Goal: Task Accomplishment & Management: Use online tool/utility

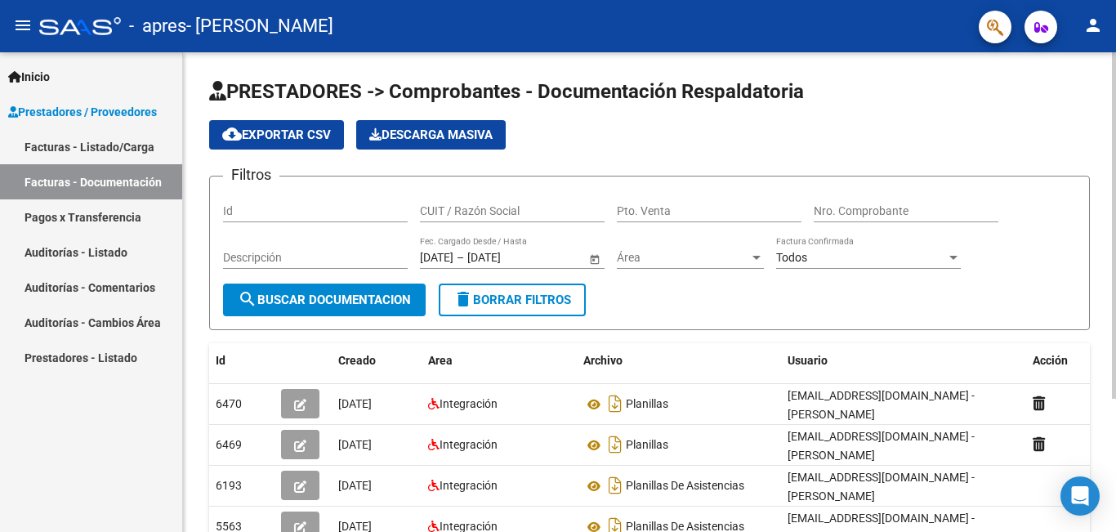
click at [1114, 516] on div at bounding box center [1113, 291] width 4 height 479
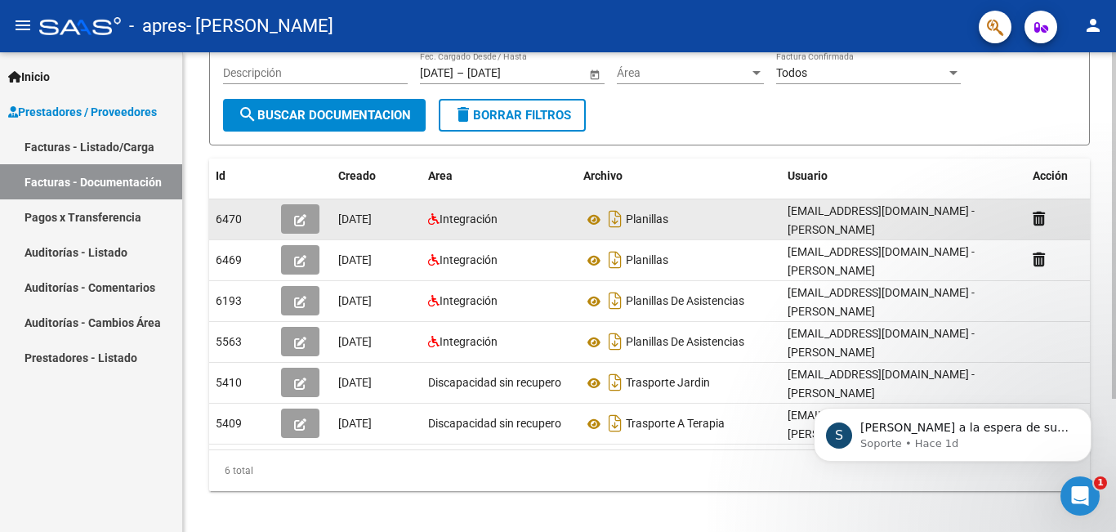
click at [303, 219] on icon "button" at bounding box center [300, 220] width 12 height 12
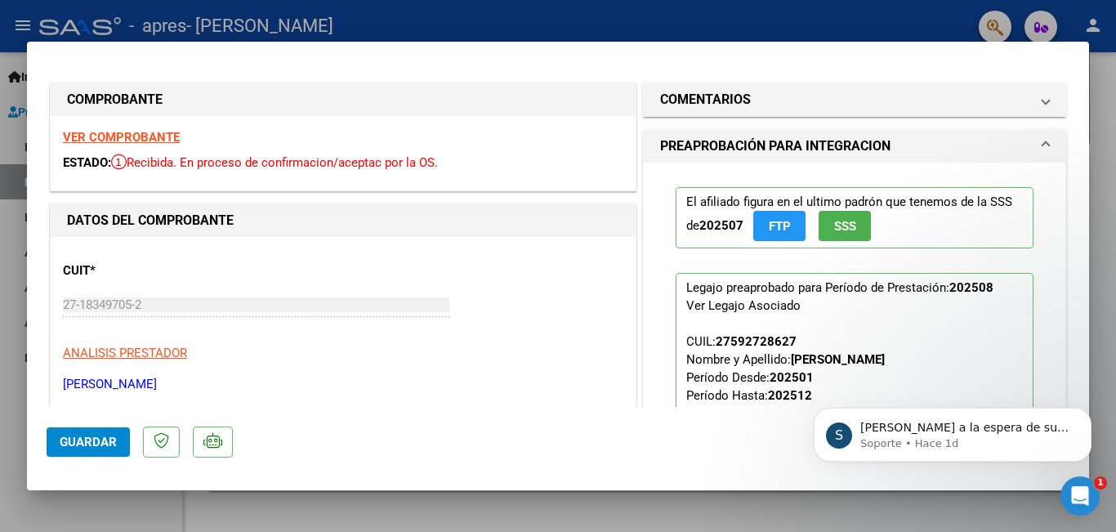
click at [1076, 394] on body "S Quedamos a la espera de sus comentarios Soporte • Hace 1d" at bounding box center [952, 430] width 314 height 101
click at [1071, 396] on body "S Quedamos a la espera de sus comentarios Soporte • Hace 1d" at bounding box center [952, 430] width 314 height 101
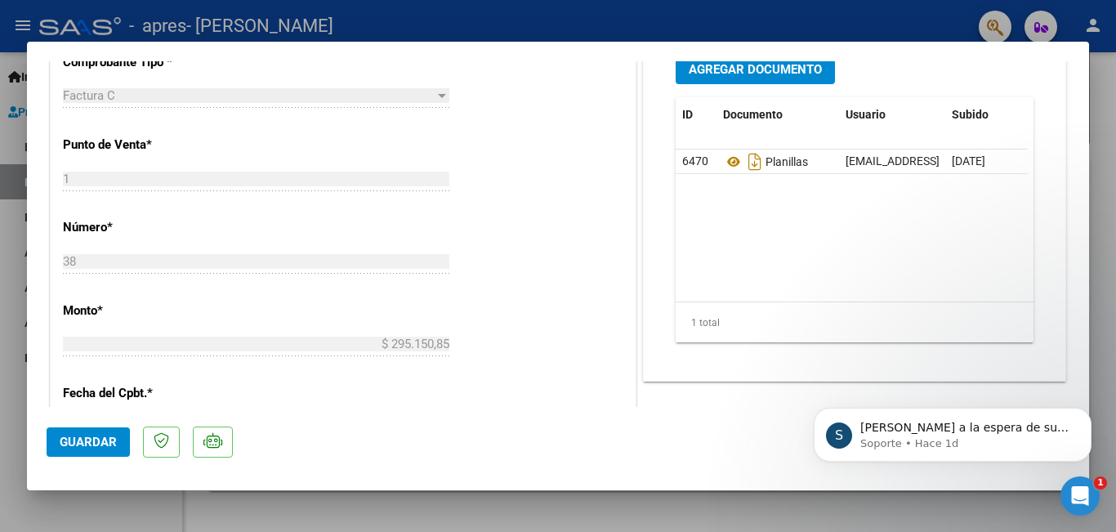
scroll to position [302, 0]
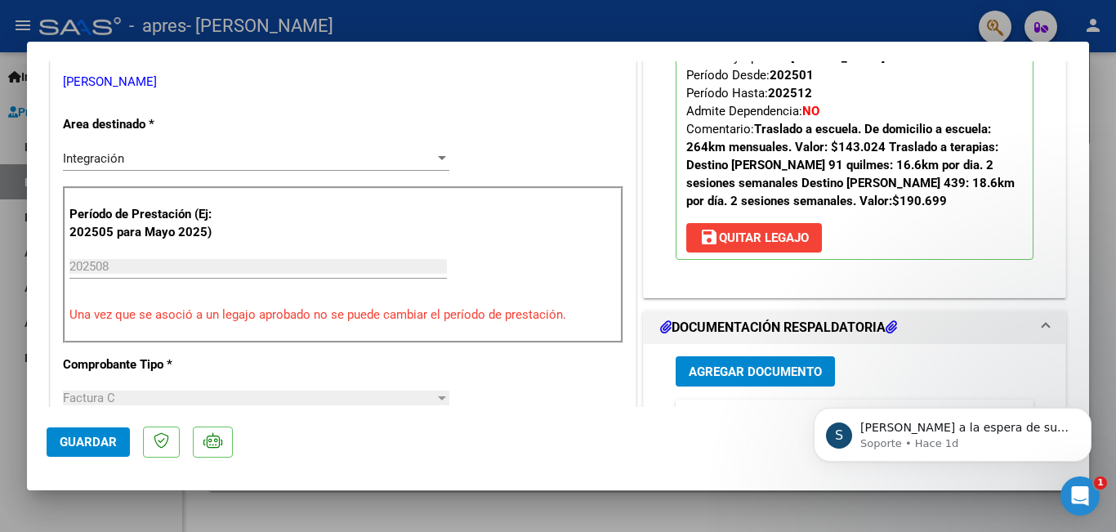
click at [1073, 396] on div "S Quedamos a la espera de sus comentarios Soporte • Hace 1d" at bounding box center [952, 359] width 301 height 204
click at [1073, 394] on div "S Quedamos a la espera de sus comentarios Soporte • Hace 1d" at bounding box center [952, 359] width 301 height 204
drag, startPoint x: 1080, startPoint y: 495, endPoint x: 2154, endPoint y: 900, distance: 1148.5
click at [1080, 495] on icon "Abrir Intercom Messenger" at bounding box center [1077, 493] width 27 height 27
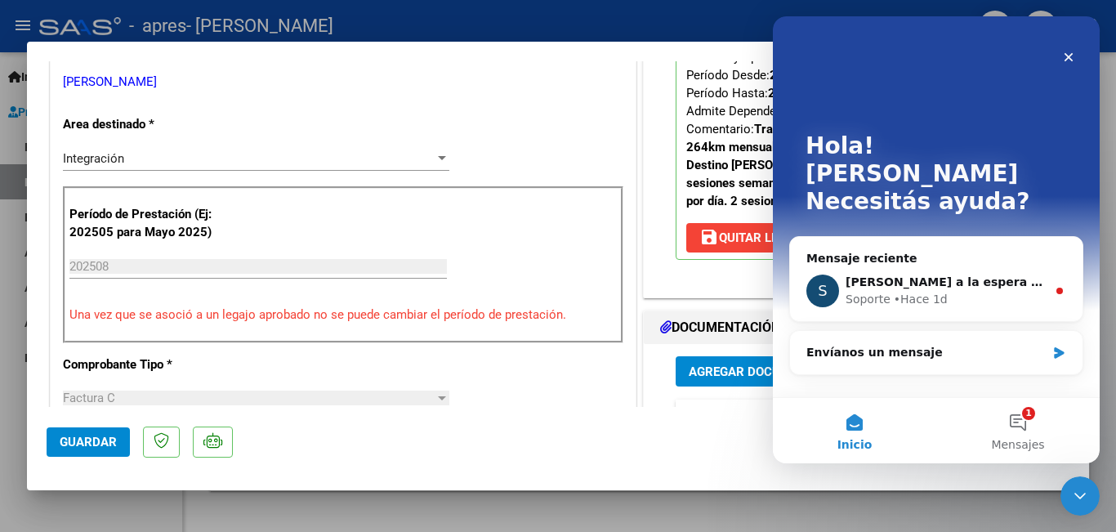
scroll to position [0, 0]
click at [1074, 50] on div "Cerrar" at bounding box center [1067, 56] width 29 height 29
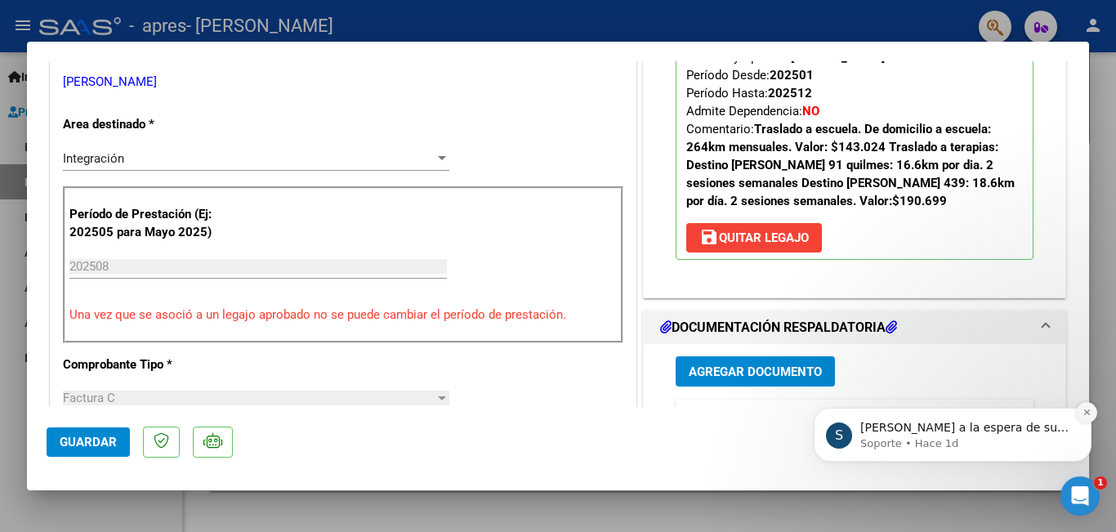
click at [1087, 410] on icon "Dismiss notification" at bounding box center [1086, 412] width 9 height 9
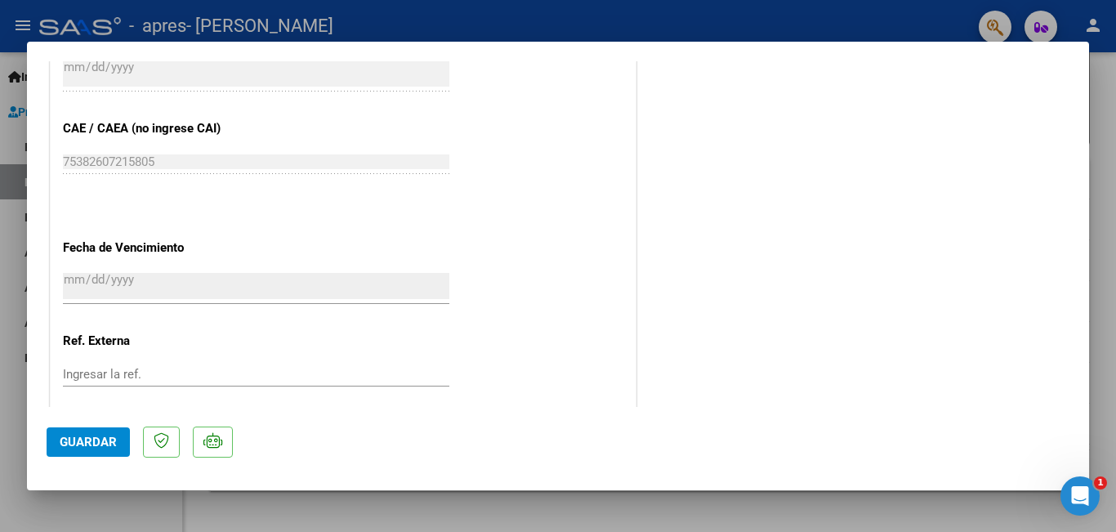
scroll to position [1056, 0]
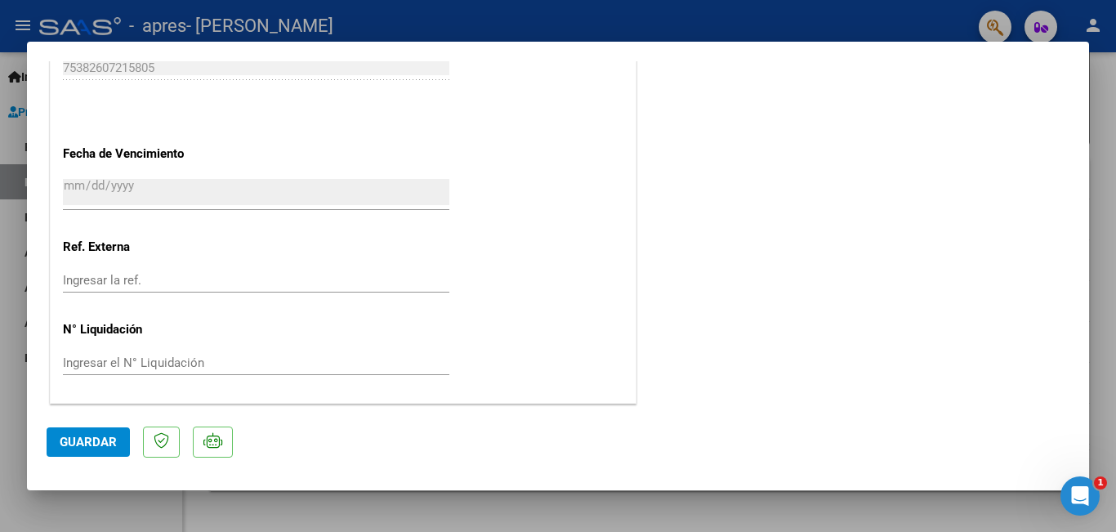
click at [65, 446] on span "Guardar" at bounding box center [88, 441] width 57 height 15
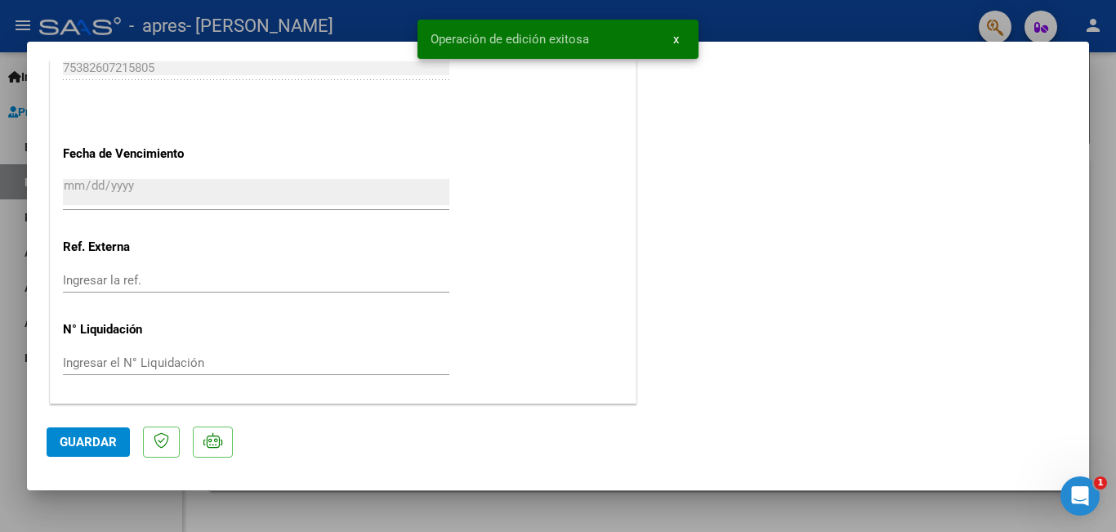
click at [332, 519] on div at bounding box center [558, 266] width 1116 height 532
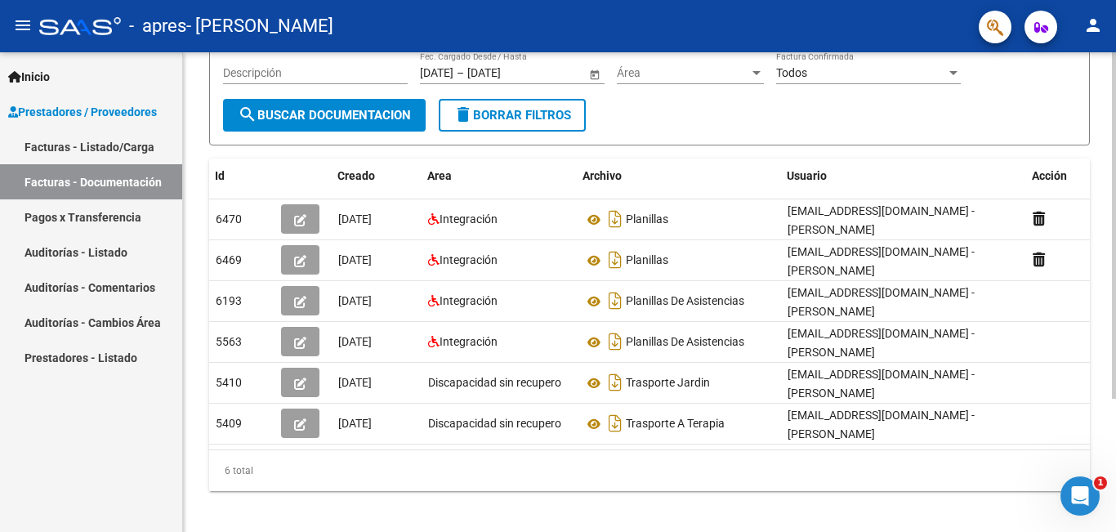
scroll to position [0, 18]
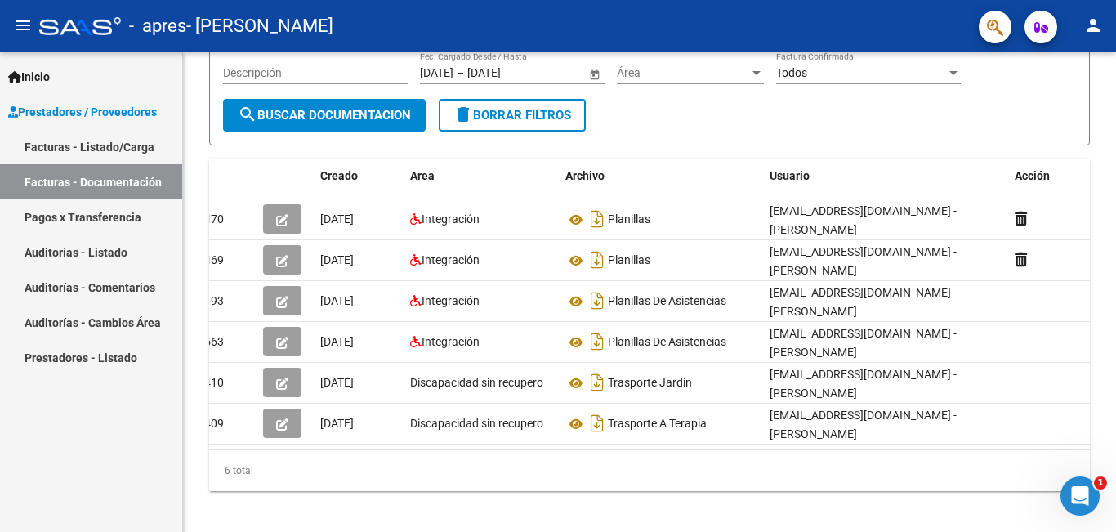
click at [106, 155] on link "Facturas - Listado/Carga" at bounding box center [91, 146] width 182 height 35
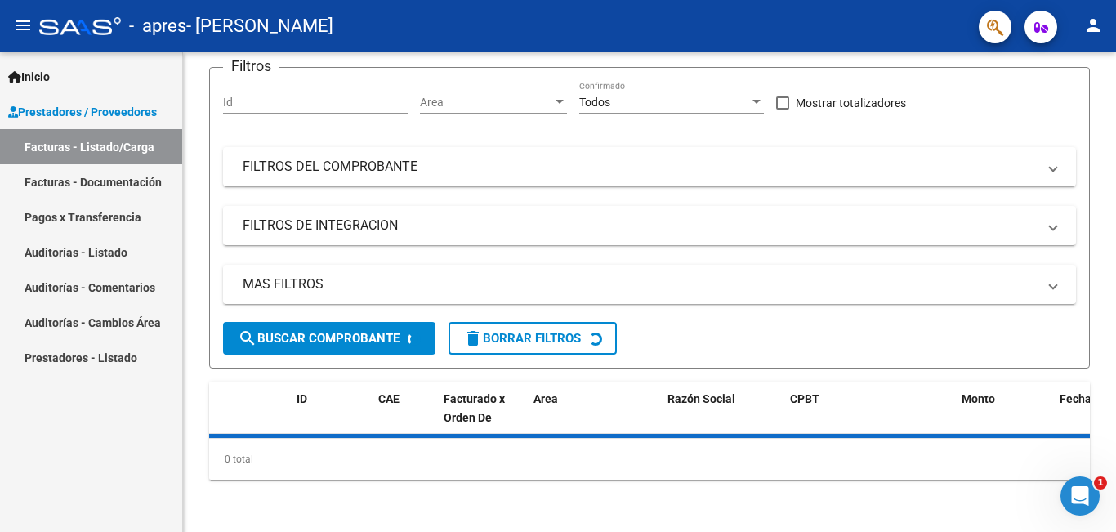
scroll to position [0, 0]
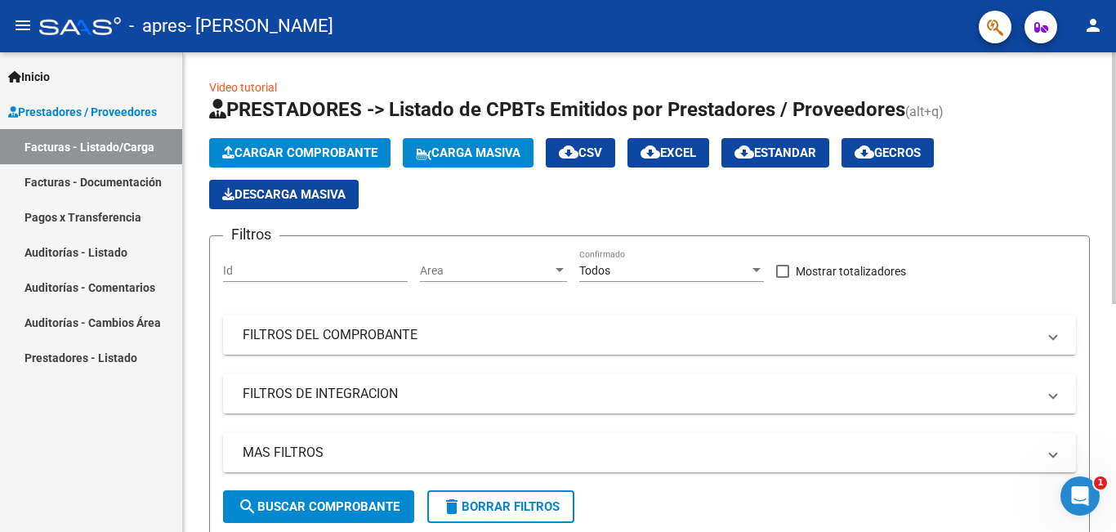
click at [1111, 516] on div "Video tutorial PRESTADORES -> Listado de CPBTs Emitidos por Prestadores / Prove…" at bounding box center [649, 502] width 933 height 901
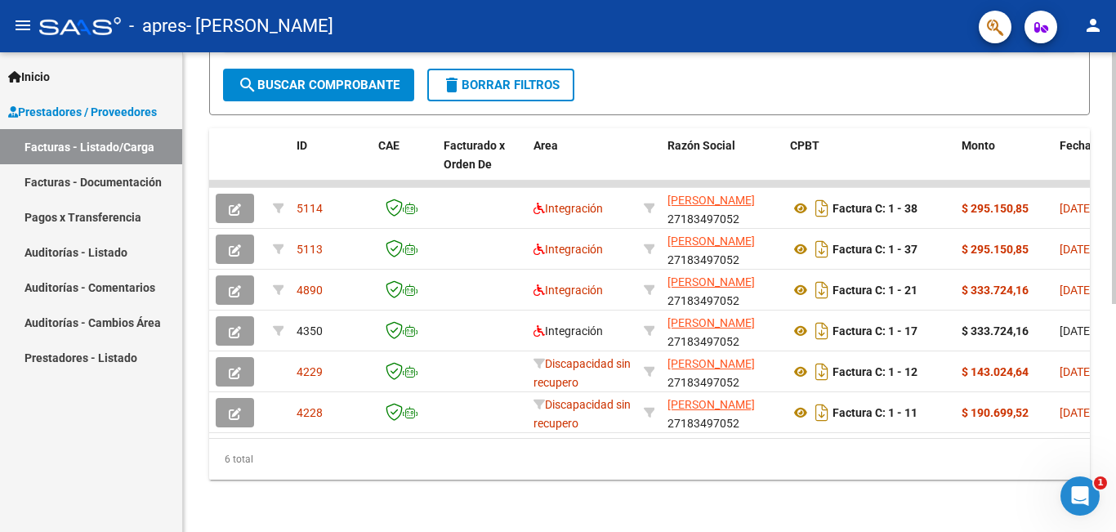
click at [1112, 516] on div at bounding box center [1113, 291] width 4 height 479
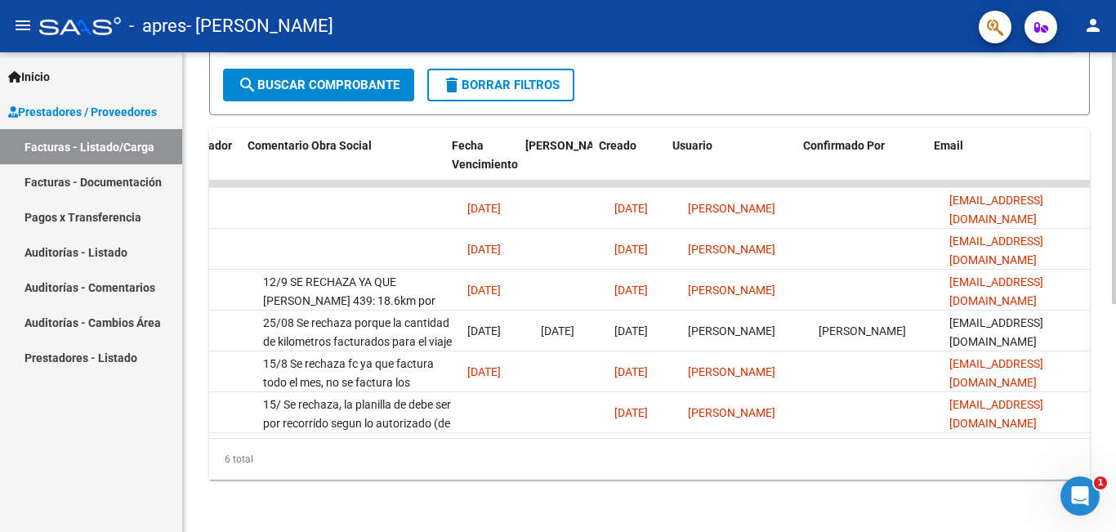
scroll to position [0, 2563]
